Goal: Transaction & Acquisition: Subscribe to service/newsletter

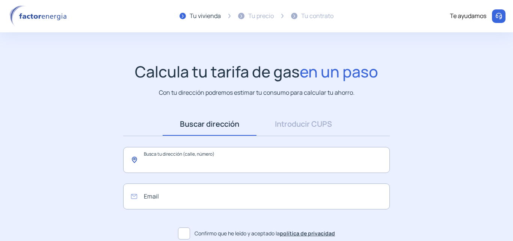
click at [223, 157] on input "text" at bounding box center [256, 160] width 266 height 26
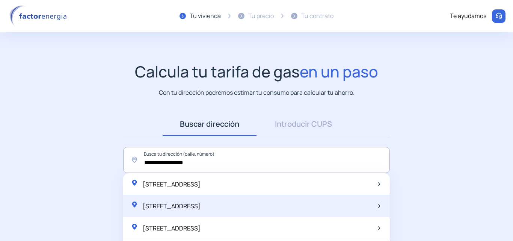
click at [200, 204] on span "[STREET_ADDRESS]" at bounding box center [172, 206] width 58 height 8
type input "**********"
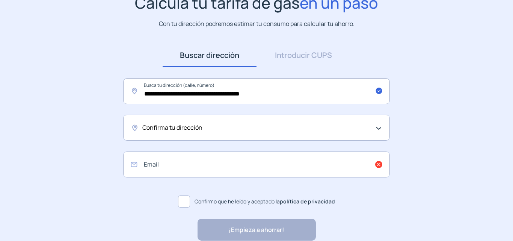
scroll to position [71, 0]
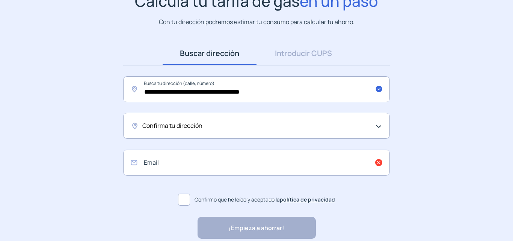
click at [169, 128] on span "Confirma tu dirección" at bounding box center [172, 126] width 60 height 10
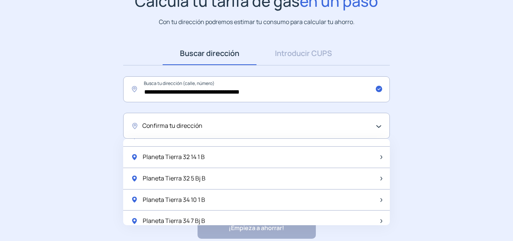
scroll to position [0, 0]
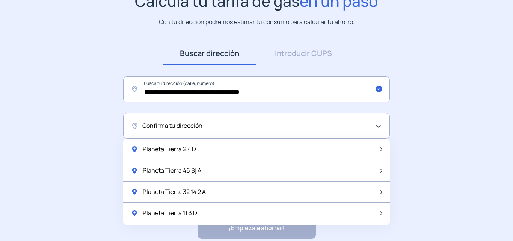
click at [180, 123] on span "Confirma tu dirección" at bounding box center [172, 126] width 60 height 10
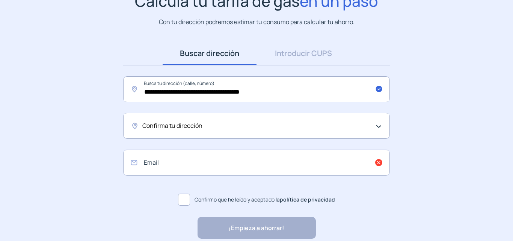
click at [145, 126] on span "Confirma tu dirección" at bounding box center [172, 126] width 60 height 10
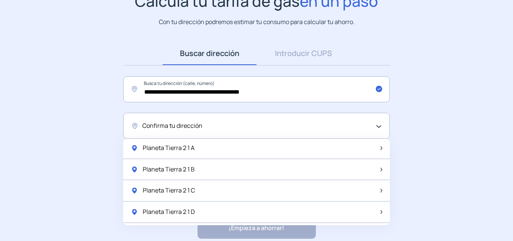
scroll to position [491, 0]
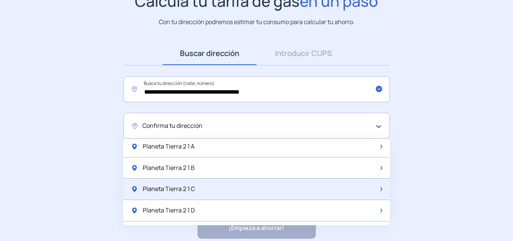
click at [196, 190] on div "Planeta Tierra 2 1 C" at bounding box center [256, 188] width 266 height 21
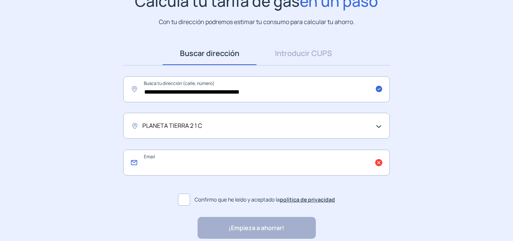
click at [160, 164] on input "email" at bounding box center [256, 162] width 266 height 26
type input "**********"
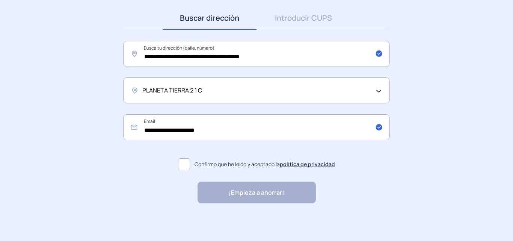
click at [184, 166] on span at bounding box center [184, 164] width 12 height 12
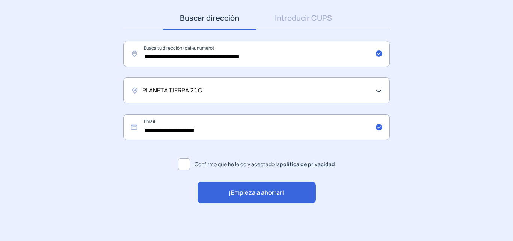
click at [259, 190] on span "¡Empieza a ahorrar!" at bounding box center [257, 193] width 56 height 10
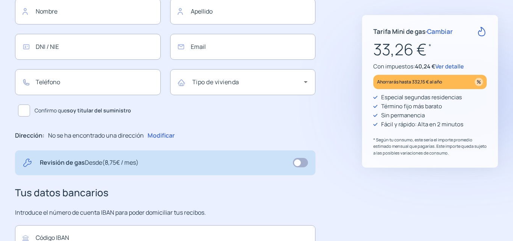
type input "**********"
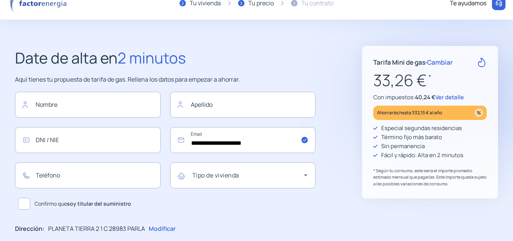
scroll to position [22, 0]
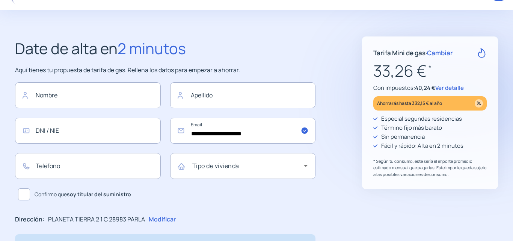
click at [448, 89] on span "Ver detalle" at bounding box center [449, 88] width 29 height 8
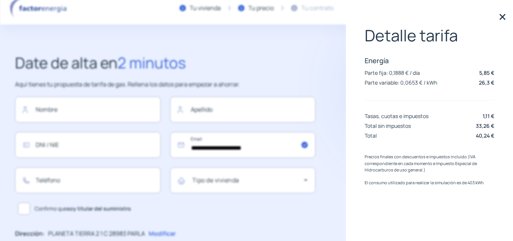
scroll to position [0, 0]
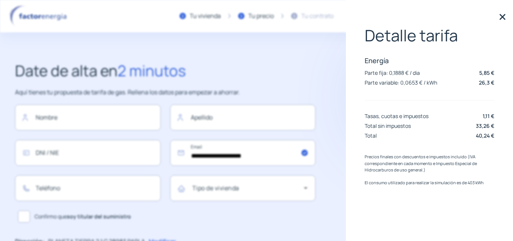
click at [501, 18] on img at bounding box center [501, 16] width 11 height 11
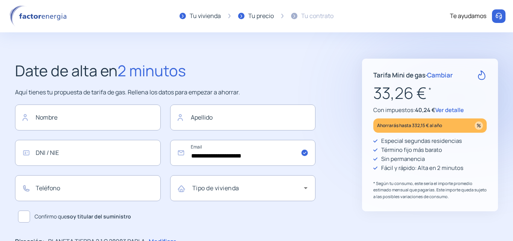
click at [442, 75] on span "Cambiar" at bounding box center [440, 75] width 26 height 9
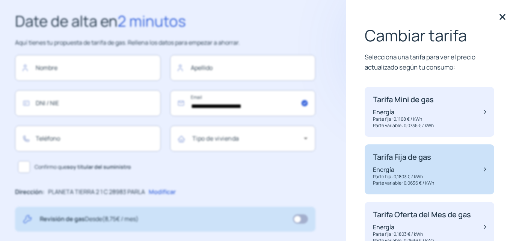
click at [438, 158] on div "Tarifa Fija de gas Energía Parte fija: 0,1803 € / kWh Parte variable: 0,0636 € …" at bounding box center [428, 169] width 129 height 50
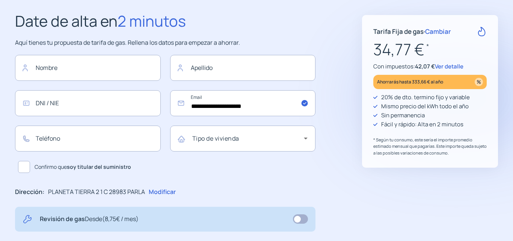
click at [446, 32] on span "Cambiar" at bounding box center [438, 31] width 26 height 9
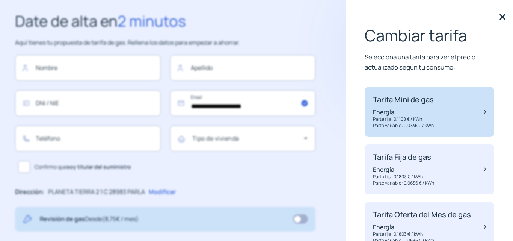
click at [442, 93] on div "Tarifa Mini de gas Energía Parte fija: 0,1108 € / kWh Parte variable: 0,0735 € …" at bounding box center [428, 112] width 129 height 50
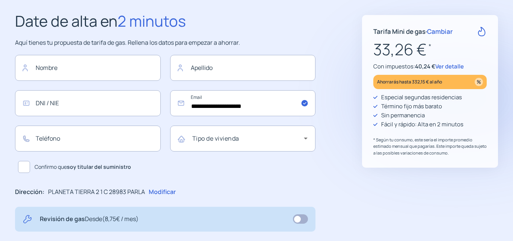
click at [449, 65] on span "Ver detalle" at bounding box center [449, 66] width 29 height 8
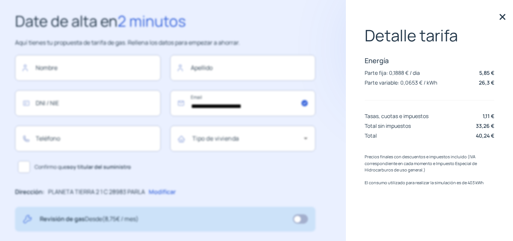
click at [502, 15] on img at bounding box center [501, 16] width 11 height 11
